Goal: Obtain resource: Download file/media

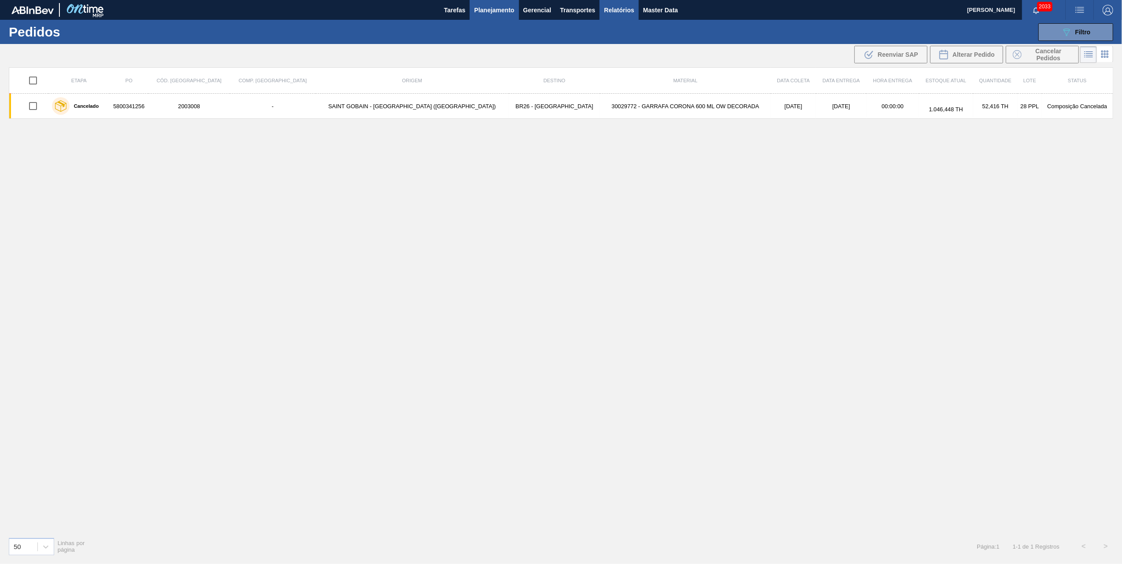
click at [637, 16] on button "Relatórios" at bounding box center [618, 10] width 39 height 20
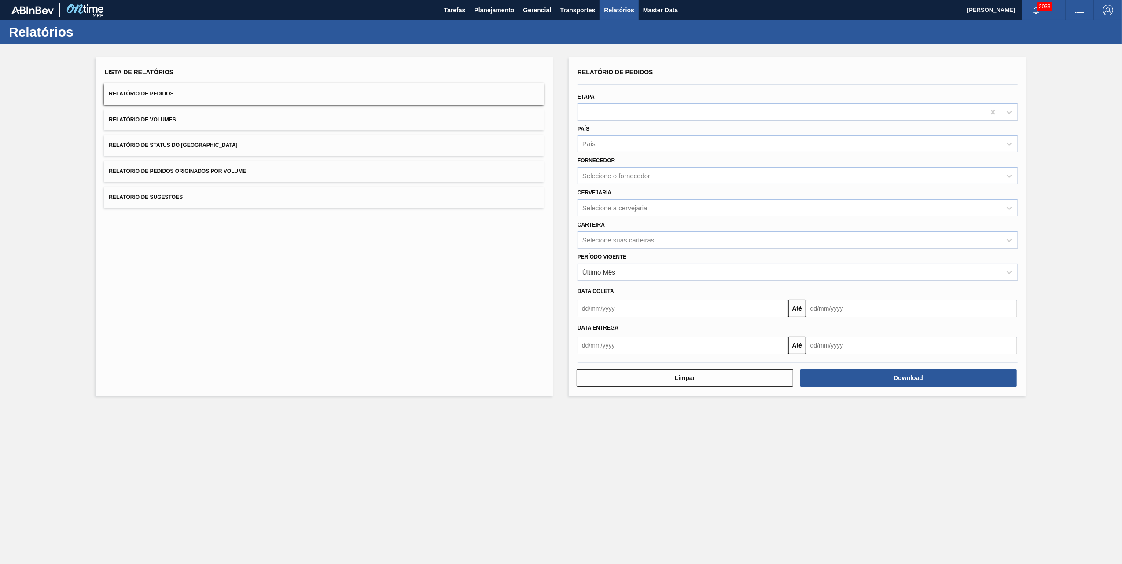
drag, startPoint x: 179, startPoint y: 171, endPoint x: 202, endPoint y: 173, distance: 23.9
click at [179, 171] on span "Relatório de Pedidos Originados por Volume" at bounding box center [177, 171] width 137 height 6
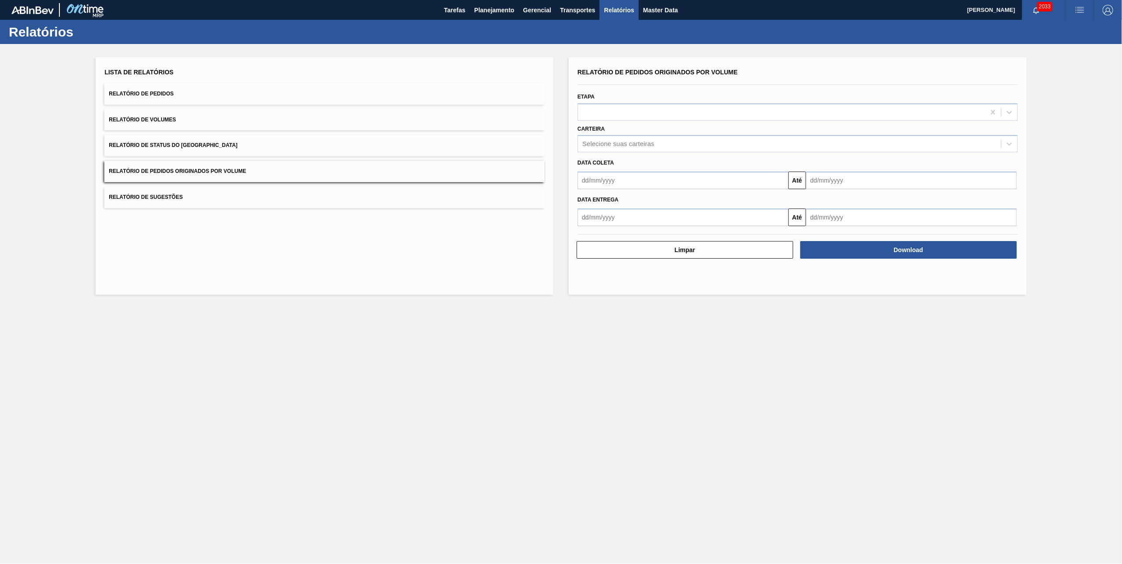
click at [639, 180] on input "text" at bounding box center [682, 181] width 211 height 18
click at [657, 229] on div "1" at bounding box center [659, 230] width 12 height 12
type input "[DATE]"
click at [856, 192] on div "Data entrega" at bounding box center [797, 198] width 447 height 15
click at [856, 187] on input "text" at bounding box center [911, 181] width 211 height 18
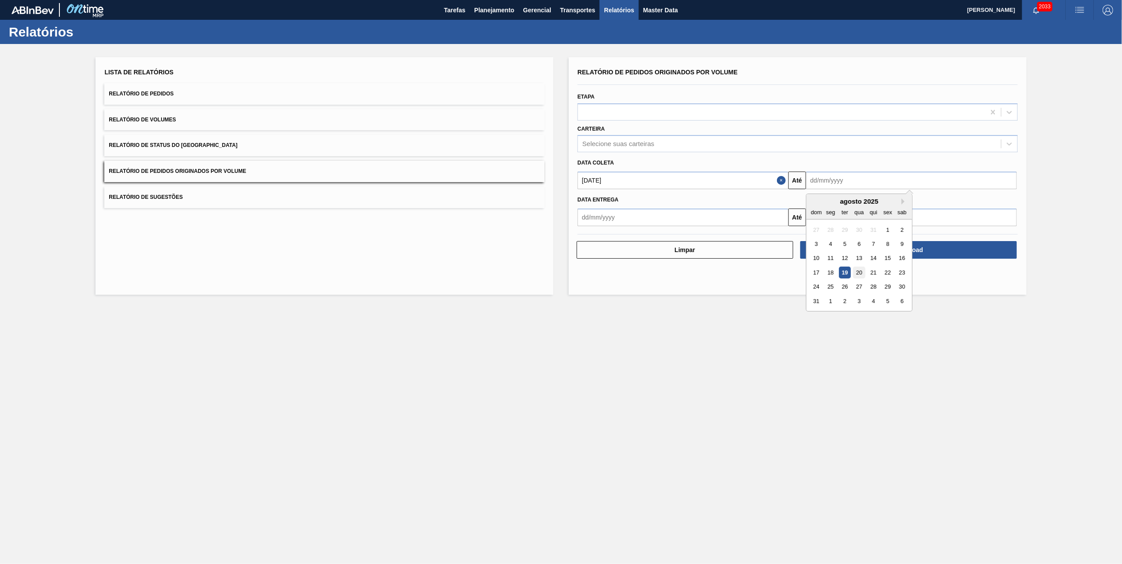
click at [858, 274] on div "20" at bounding box center [859, 273] width 12 height 12
type input "[DATE]"
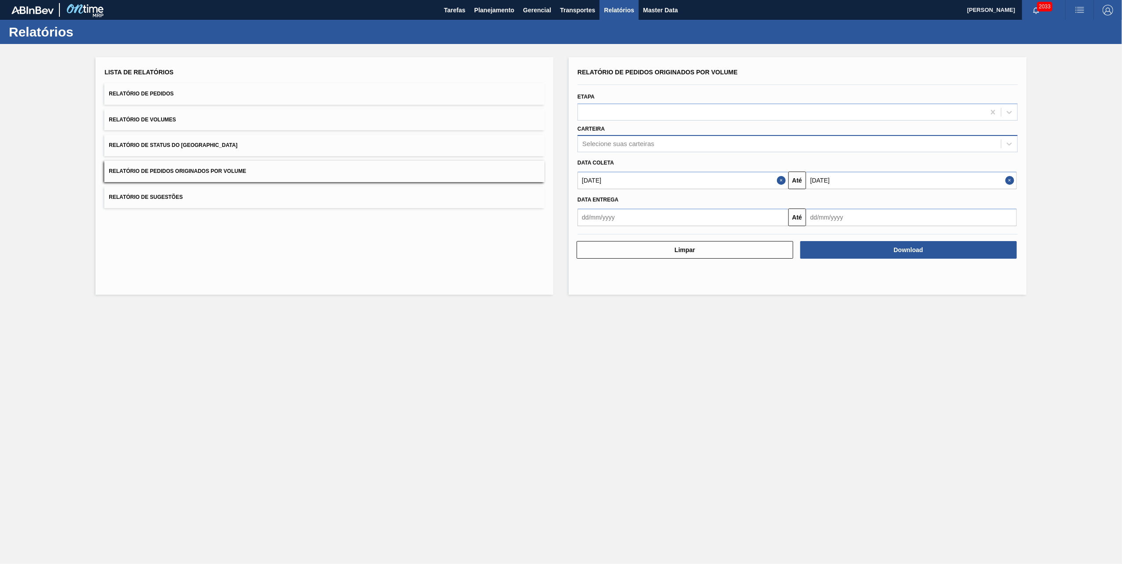
click at [623, 148] on div "Selecione suas carteiras" at bounding box center [789, 144] width 423 height 13
type input "vidro"
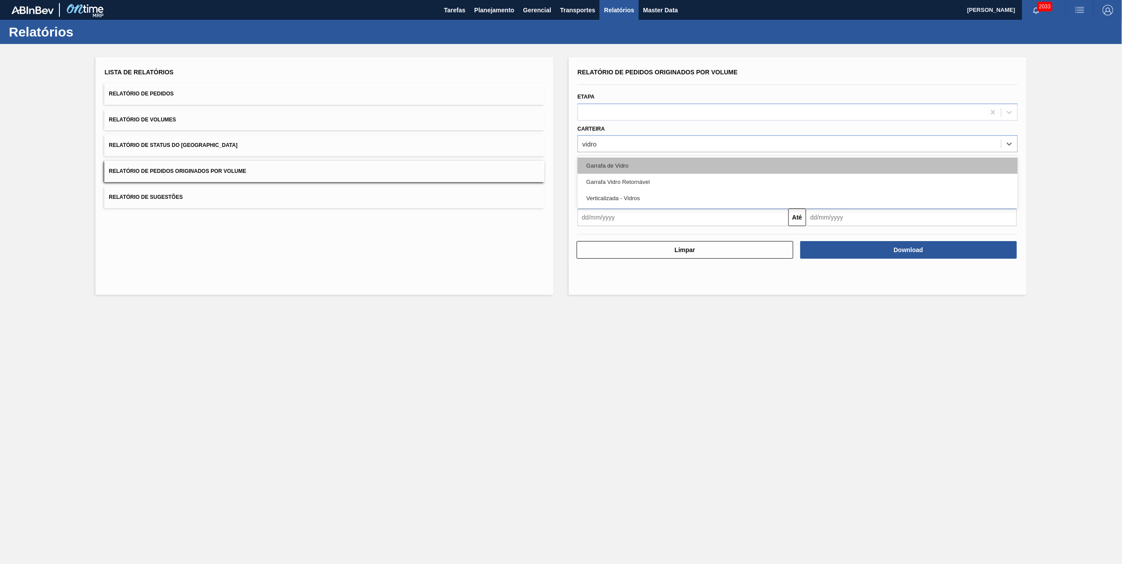
click at [634, 161] on div "Garrafa de Vidro" at bounding box center [797, 166] width 440 height 16
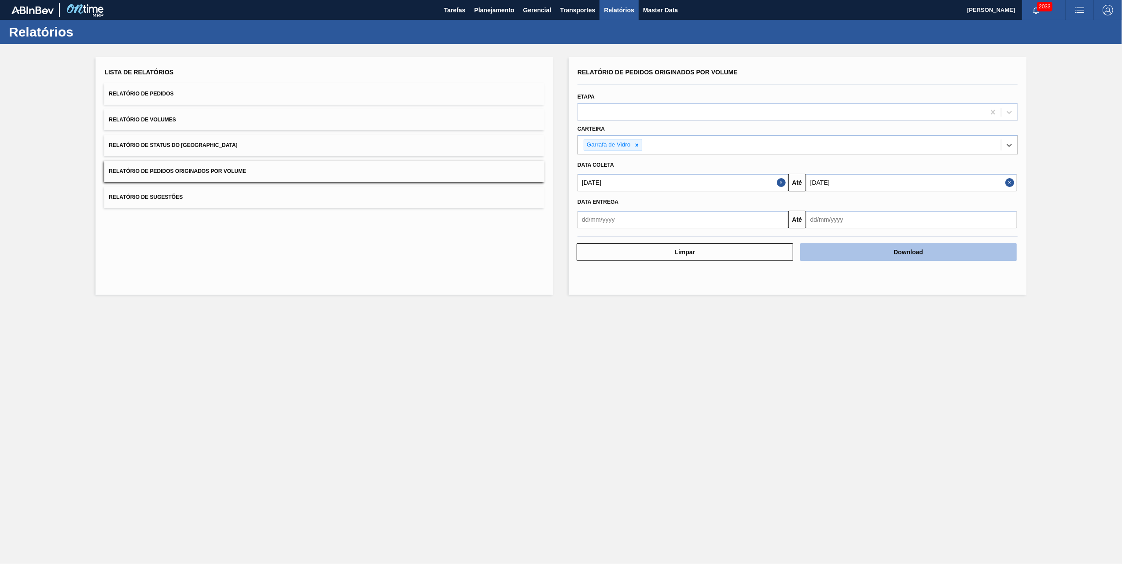
click at [862, 247] on button "Download" at bounding box center [908, 252] width 216 height 18
